Goal: Task Accomplishment & Management: Complete application form

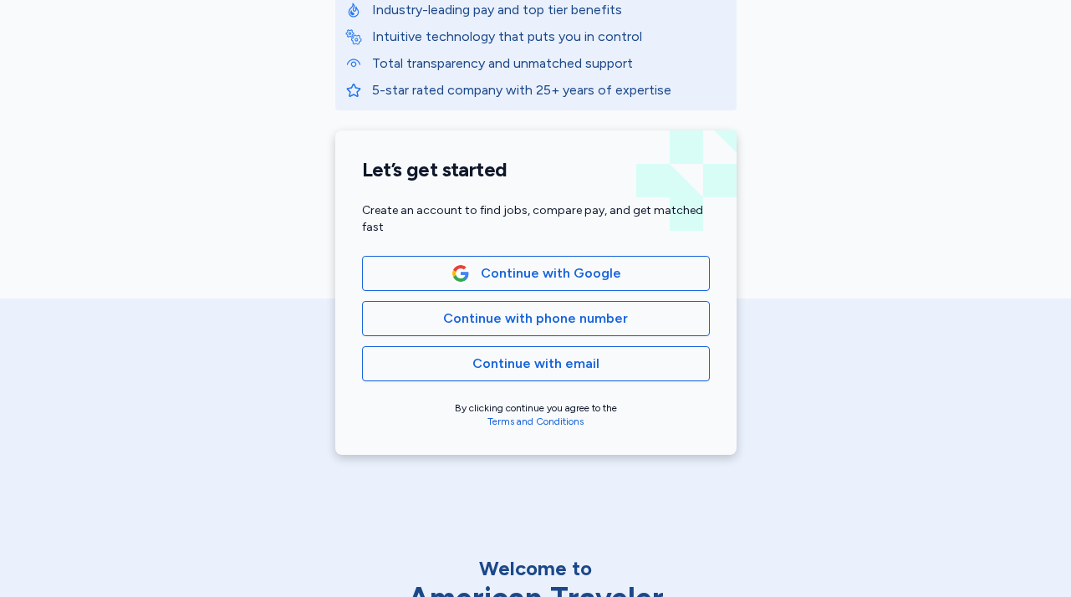
scroll to position [289, 0]
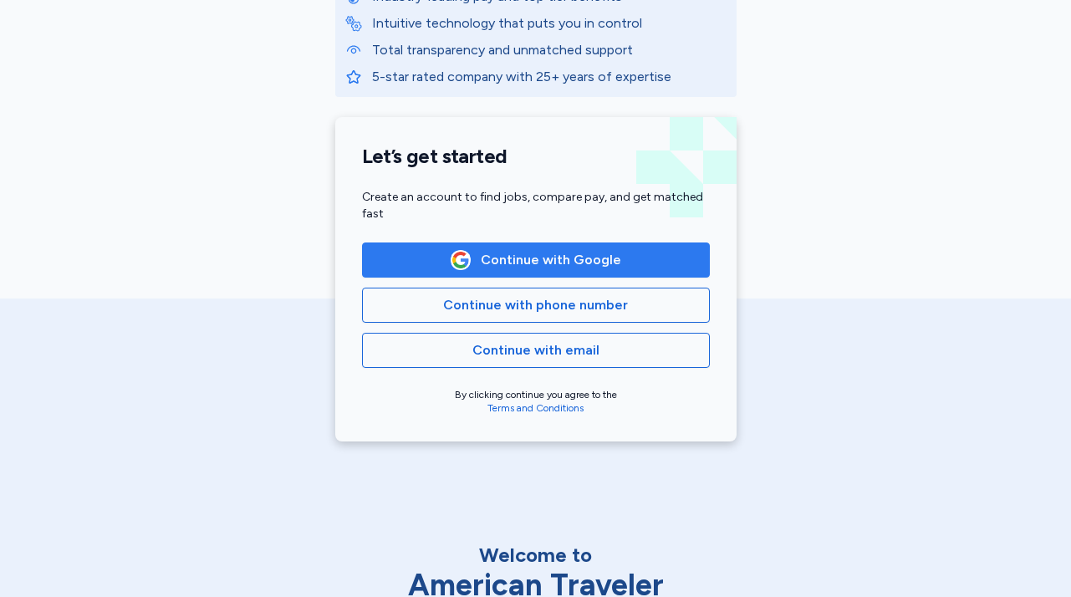
click at [628, 250] on span "Continue with Google" at bounding box center [535, 260] width 319 height 20
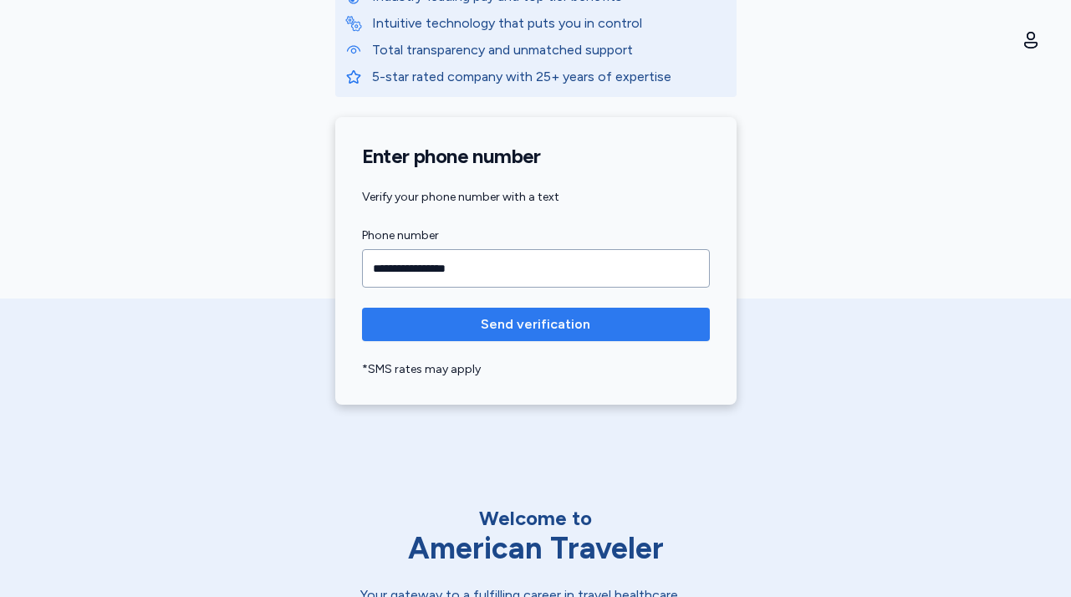
type input "**********"
click at [569, 315] on span "Send verification" at bounding box center [536, 324] width 110 height 20
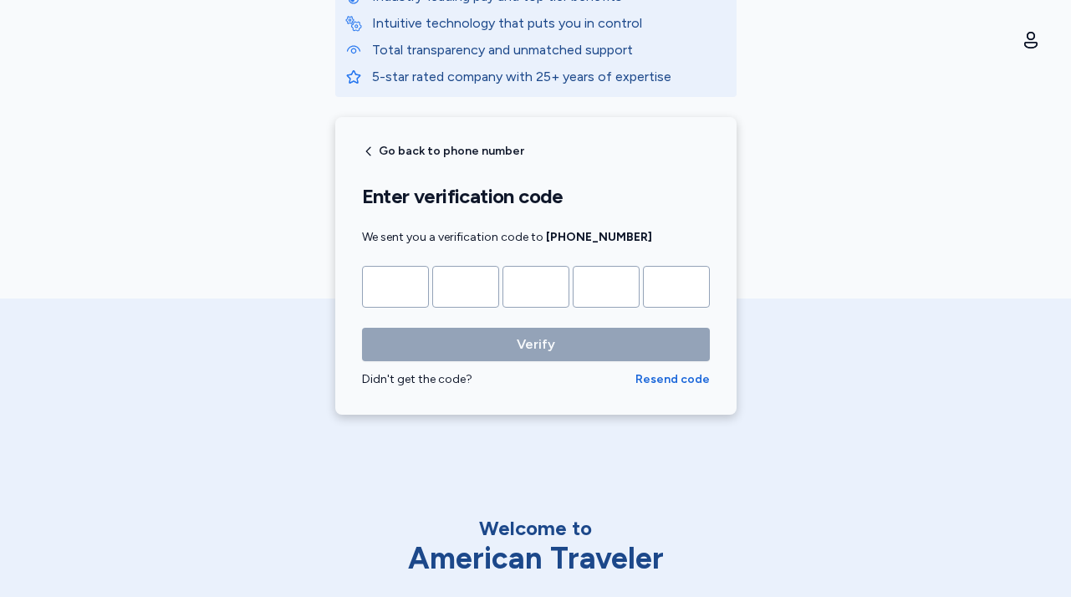
type input "*"
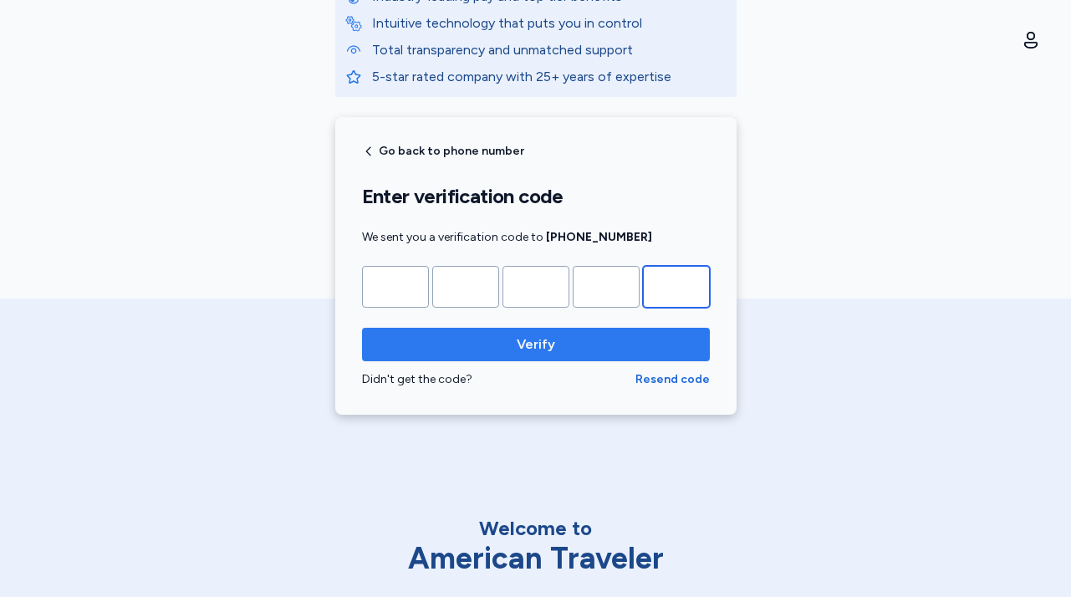
type input "*"
click at [479, 340] on span "Verify" at bounding box center [535, 345] width 321 height 20
